Goal: Transaction & Acquisition: Book appointment/travel/reservation

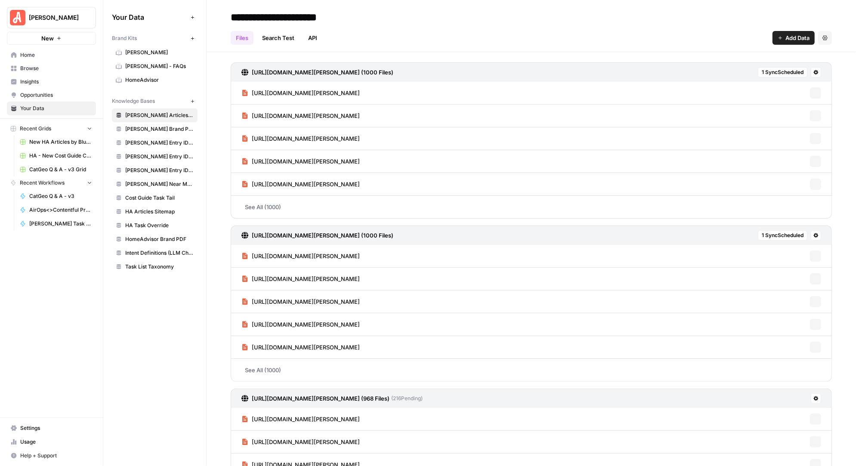
click at [42, 92] on span "Opportunities" at bounding box center [56, 95] width 72 height 8
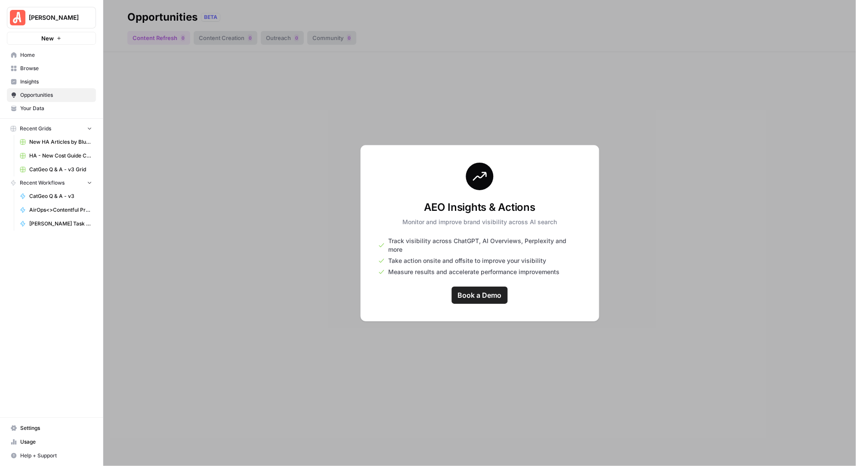
click at [509, 324] on div at bounding box center [479, 233] width 753 height 466
click at [434, 258] on span "Take action onsite and offsite to improve your visibility" at bounding box center [467, 261] width 158 height 9
click at [322, 87] on div at bounding box center [479, 233] width 753 height 466
click at [216, 31] on div at bounding box center [479, 233] width 753 height 466
click at [216, 34] on div at bounding box center [479, 233] width 753 height 466
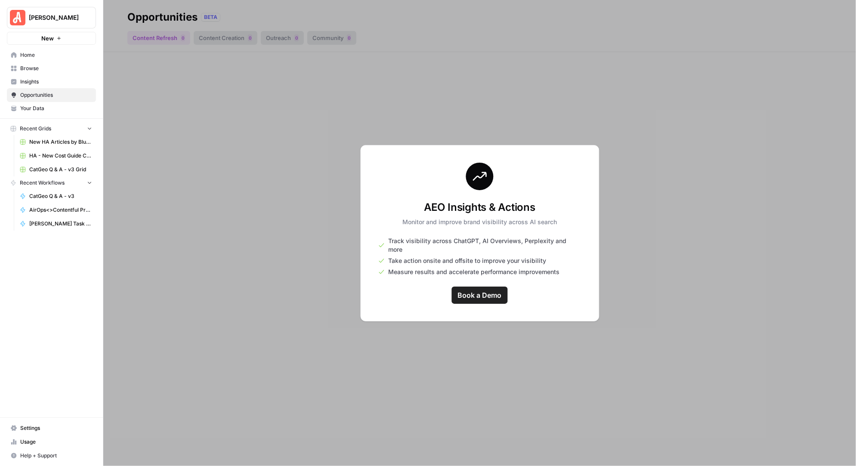
click at [46, 104] on link "Your Data" at bounding box center [51, 109] width 89 height 14
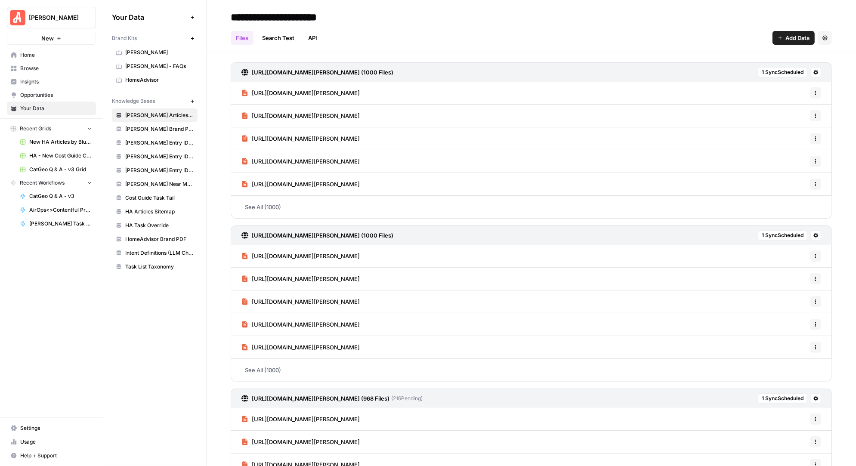
click at [44, 82] on span "Insights" at bounding box center [56, 82] width 72 height 8
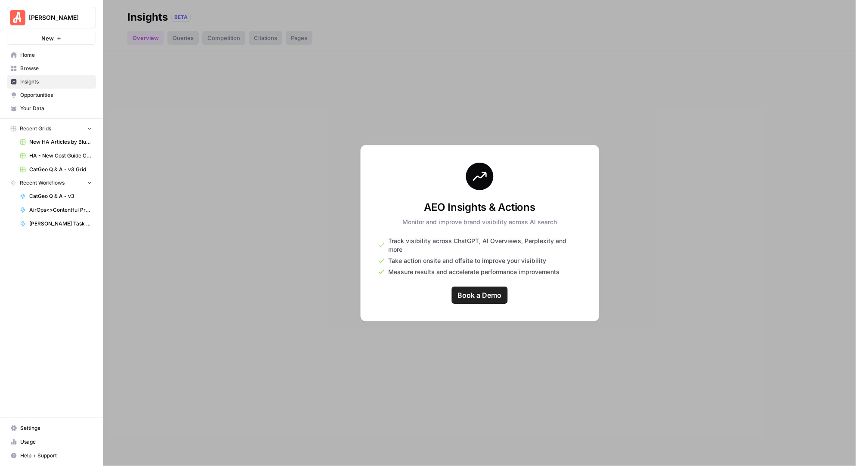
click at [39, 64] on link "Browse" at bounding box center [51, 69] width 89 height 14
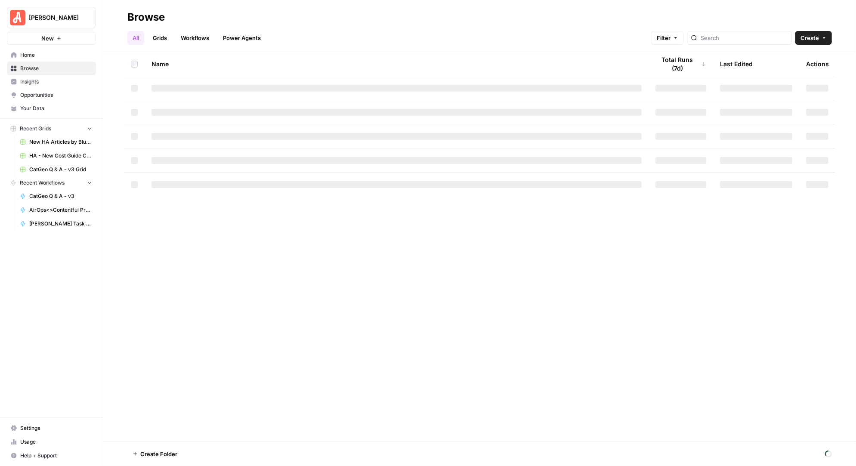
click at [37, 54] on span "Home" at bounding box center [56, 55] width 72 height 8
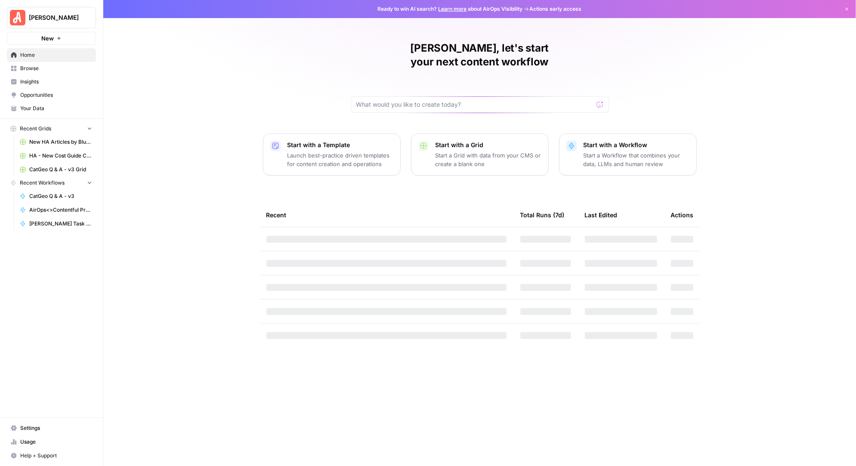
click at [34, 71] on span "Browse" at bounding box center [56, 69] width 72 height 8
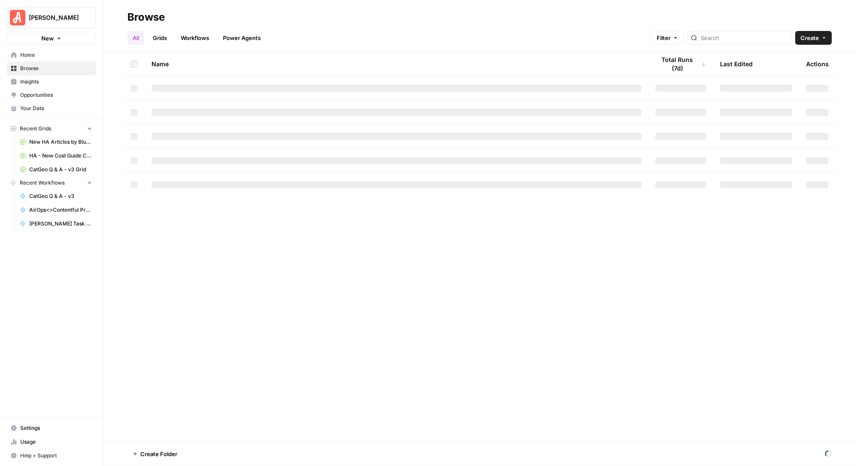
click at [37, 83] on span "Insights" at bounding box center [56, 82] width 72 height 8
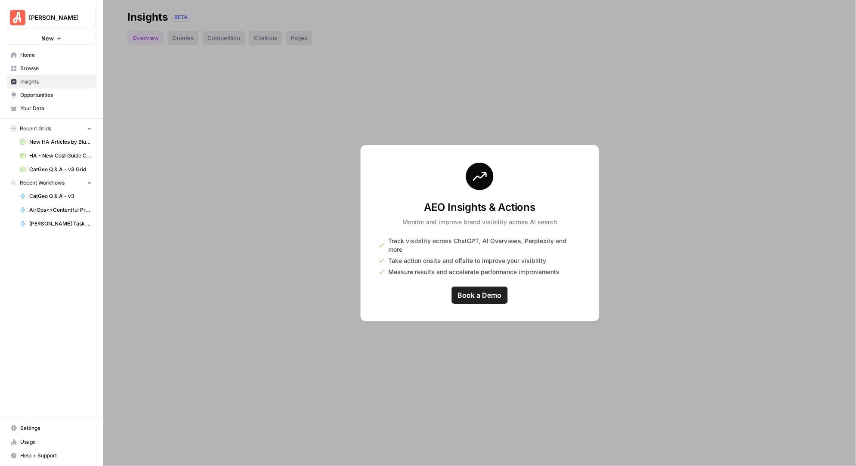
click at [459, 291] on span "Book a Demo" at bounding box center [480, 295] width 44 height 10
